Goal: Information Seeking & Learning: Check status

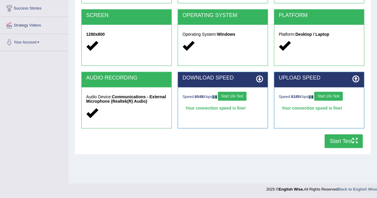
scroll to position [114, 0]
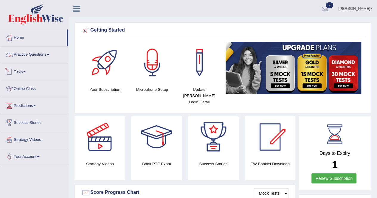
click at [21, 72] on link "Tests" at bounding box center [34, 70] width 68 height 15
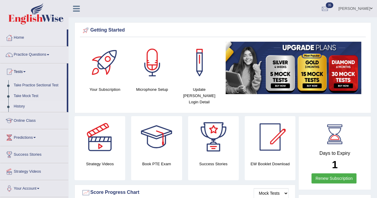
click at [22, 108] on link "History" at bounding box center [39, 106] width 56 height 11
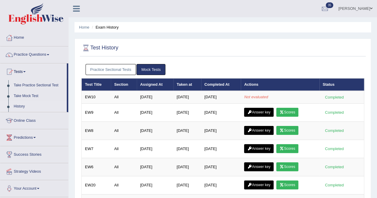
click at [130, 71] on link "Practice Sectional Tests" at bounding box center [110, 69] width 51 height 11
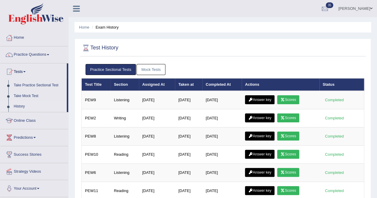
click at [155, 68] on link "Mock Tests" at bounding box center [150, 69] width 29 height 11
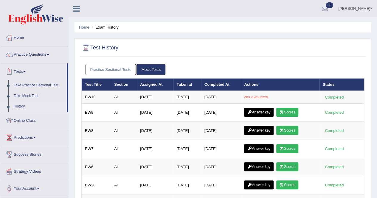
click at [24, 66] on link "Tests" at bounding box center [33, 70] width 66 height 15
